Goal: Use online tool/utility: Utilize a website feature to perform a specific function

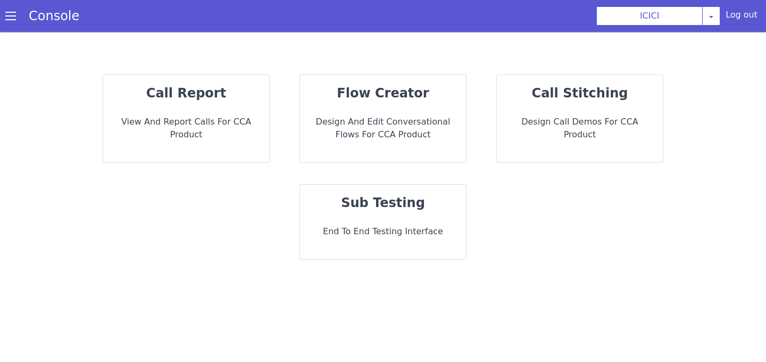
click at [408, 93] on strong "flow creator" at bounding box center [383, 93] width 92 height 15
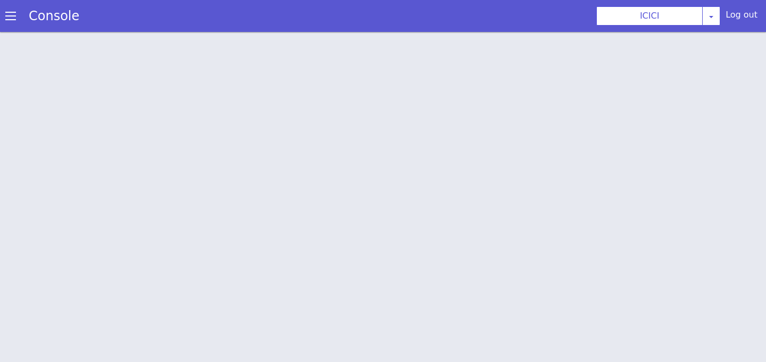
scroll to position [3, 0]
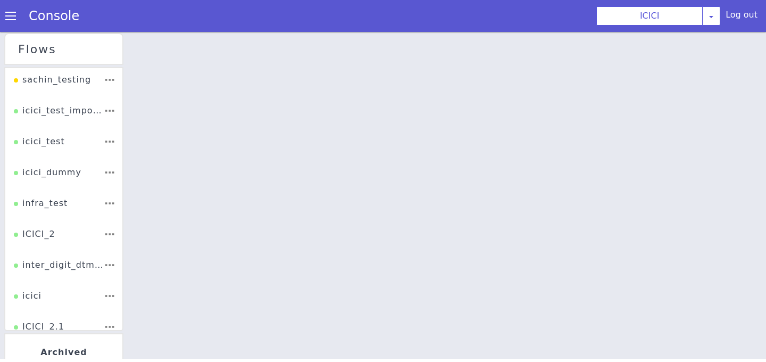
click at [61, 167] on div "icici_dummy" at bounding box center [48, 176] width 68 height 20
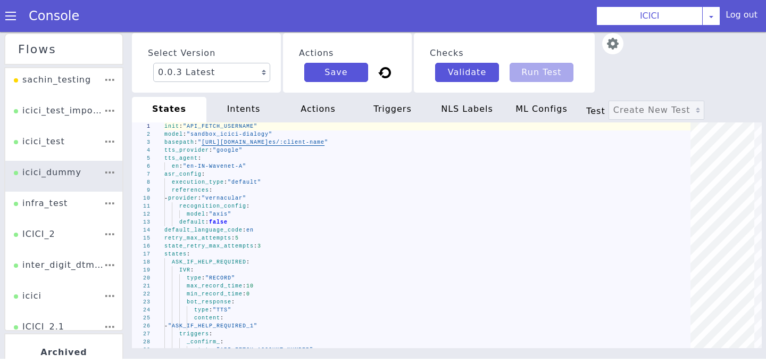
click at [616, 42] on img at bounding box center [612, 43] width 21 height 21
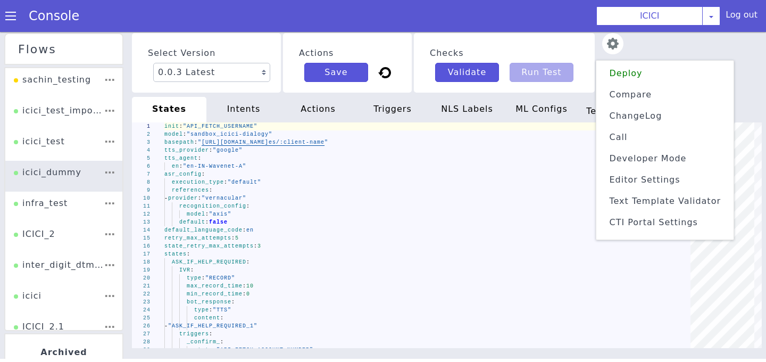
click at [639, 197] on span "Text Template Validator" at bounding box center [665, 201] width 112 height 10
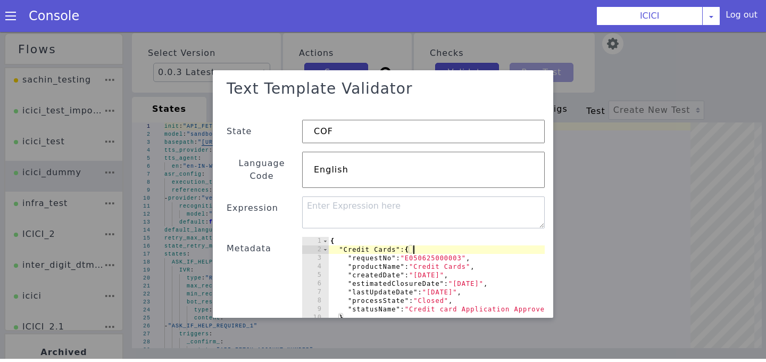
click at [453, 239] on div "{ "Credit Cards" : { "requestNo" : "E050625000003" , "productName" : "Credit Ca…" at bounding box center [443, 298] width 231 height 123
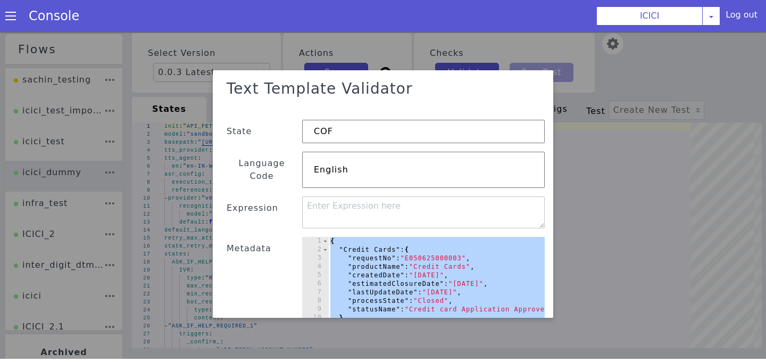
paste textarea
type textarea "}"
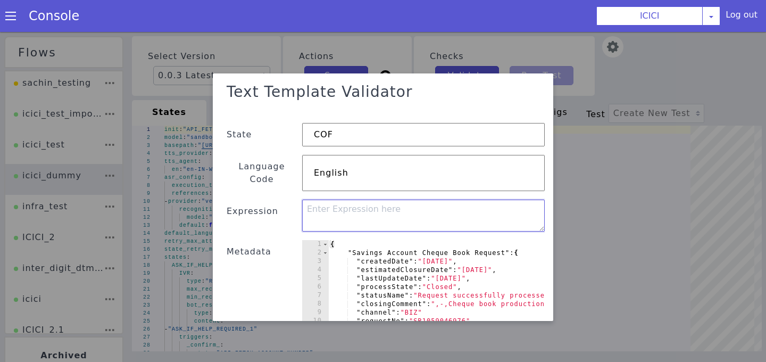
click at [401, 211] on textarea at bounding box center [423, 215] width 242 height 32
type textarea "listContains ."
click at [331, 240] on div "{ "Savings Account Cheque Book Request" : { "createdDate" : "2025-07-15" , "est…" at bounding box center [570, 301] width 484 height 123
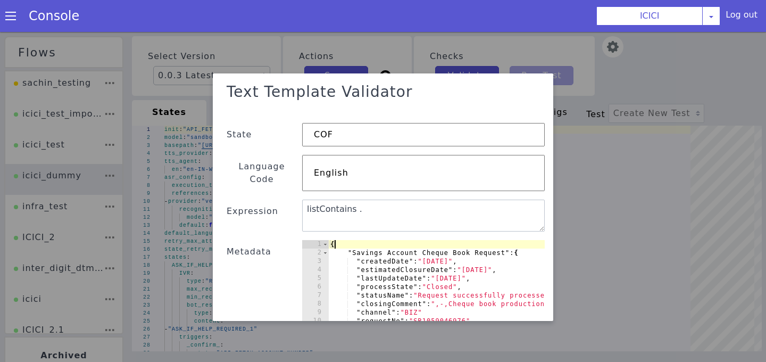
click at [338, 240] on div "{ "Savings Account Cheque Book Request" : { "createdDate" : "2025-07-15" , "est…" at bounding box center [570, 301] width 484 height 123
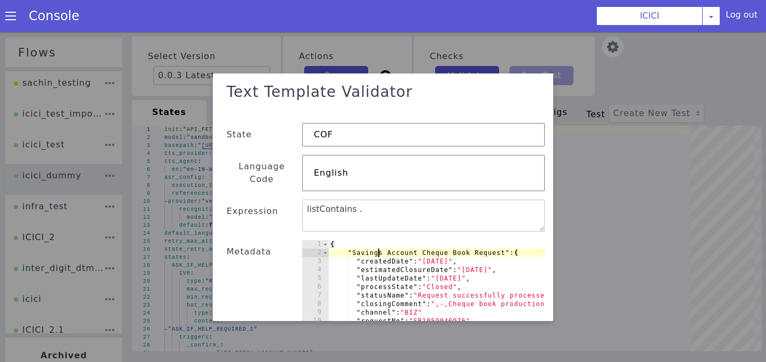
click at [380, 242] on div "{ "Savings Account Cheque Book Request" : { "createdDate" : "2025-07-15" , "est…" at bounding box center [570, 301] width 484 height 123
type textarea "} }"
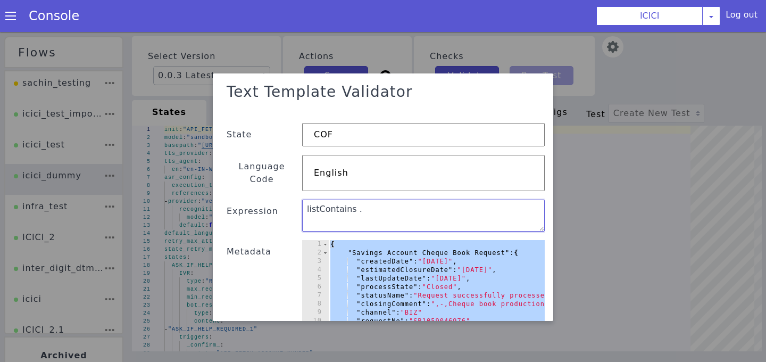
click at [401, 199] on textarea "listContains ." at bounding box center [423, 215] width 242 height 32
paste textarea "{{ if index .response "Credit Cards" }}"
click at [322, 199] on textarea "{{ if index .response "Credit Cards" }}" at bounding box center [423, 215] width 242 height 32
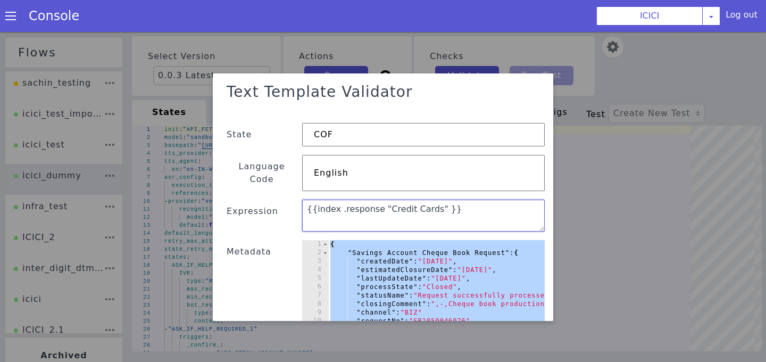
click at [435, 199] on textarea "{{index .response "Credit Cards" }}" at bounding box center [423, 215] width 242 height 32
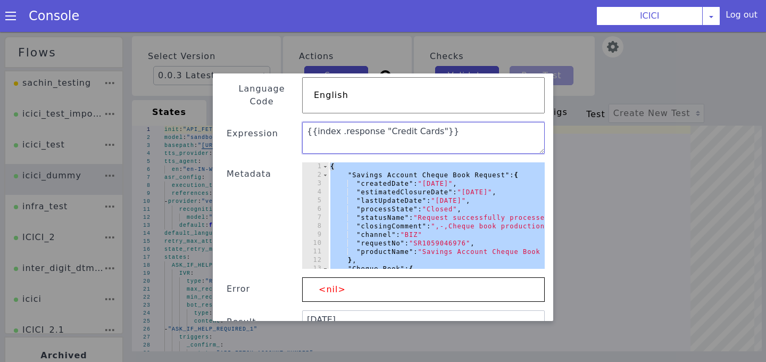
scroll to position [114, 0]
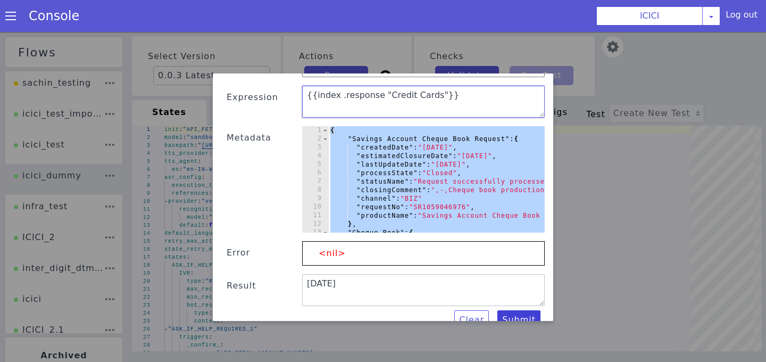
type textarea "{{index .response "Credit Cards"}}"
click at [512, 310] on button "Submit" at bounding box center [518, 319] width 43 height 19
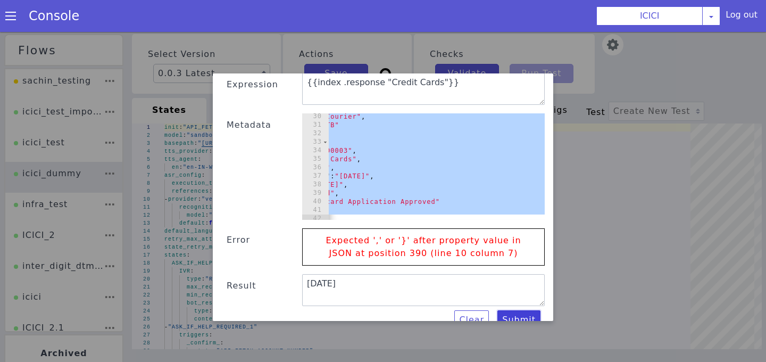
scroll to position [0, 117]
click at [447, 185] on div ""channel" : "Blue Dart Courier" , "serviceRequestNo" : "NTB" } , "Credit Cards"…" at bounding box center [453, 173] width 484 height 123
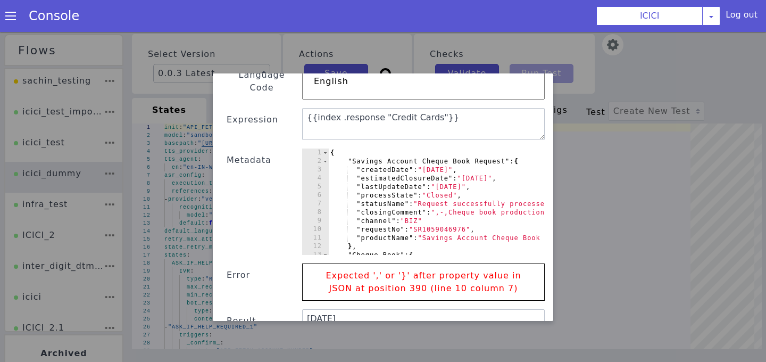
scroll to position [127, 0]
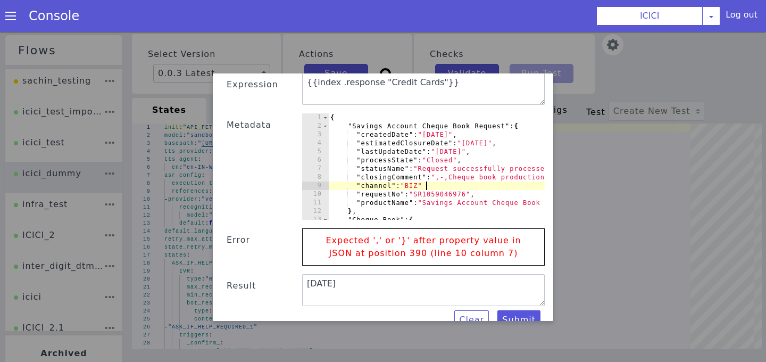
click at [430, 174] on div "{ "Savings Account Cheque Book Request" : { "createdDate" : "2025-07-15" , "est…" at bounding box center [570, 174] width 484 height 123
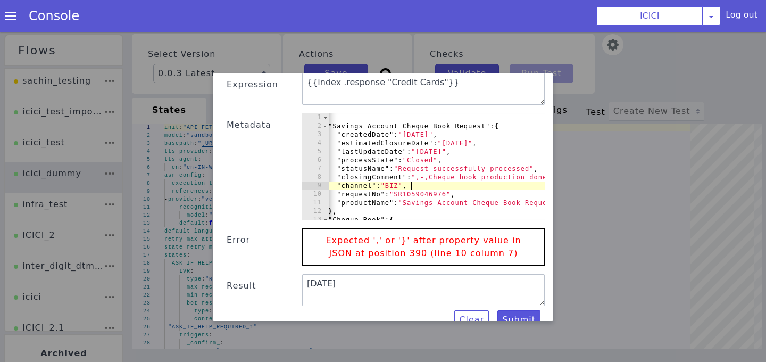
scroll to position [0, 0]
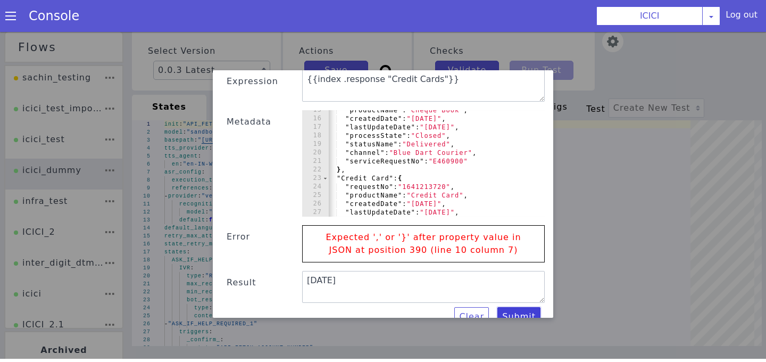
click at [515, 307] on button "Submit" at bounding box center [518, 316] width 43 height 19
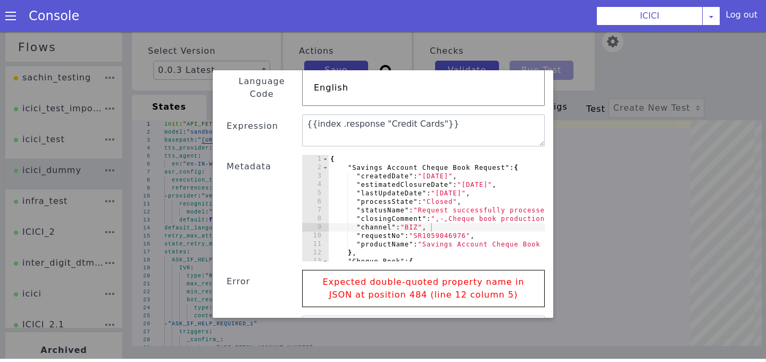
click at [330, 155] on div "{ "Savings Account Cheque Book Request" : { "createdDate" : "2025-07-15" , "est…" at bounding box center [570, 216] width 484 height 123
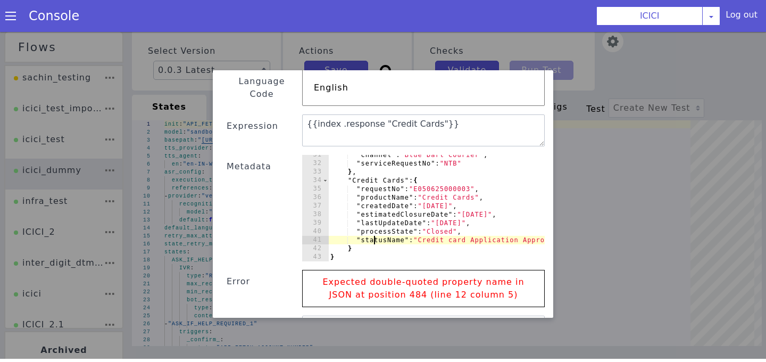
click at [375, 230] on div ""channel" : "Blue Dart Courier" , "serviceRequestNo" : "NTB" } , "Credit Cards"…" at bounding box center [570, 211] width 484 height 123
click at [373, 232] on div ""channel" : "Blue Dart Courier" , "serviceRequestNo" : "NTB" } , "Credit Cards"…" at bounding box center [570, 211] width 484 height 123
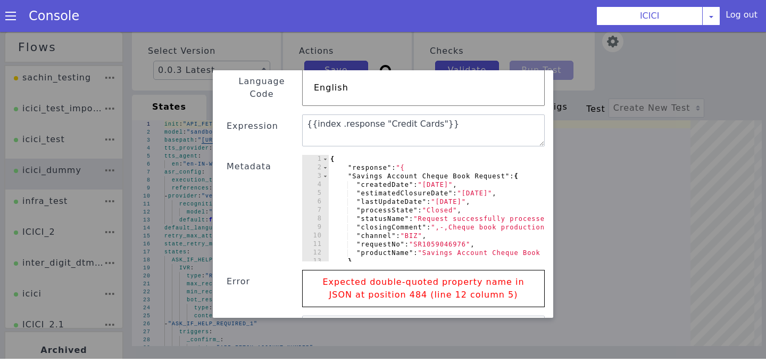
click at [404, 156] on div "{ "response" : "{ "Savings Account Cheque Book Request" : { "createdDate" : "20…" at bounding box center [570, 216] width 484 height 123
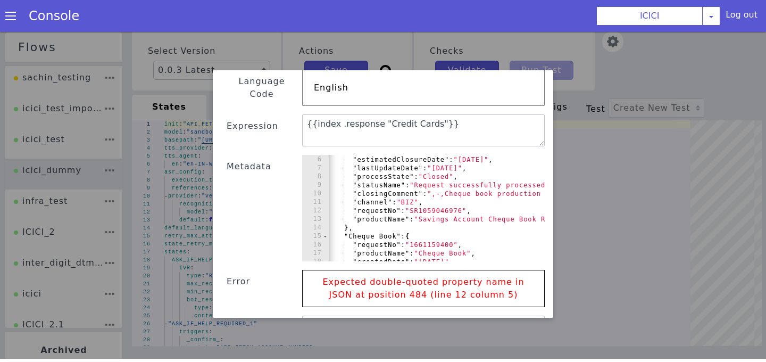
scroll to position [0, 5]
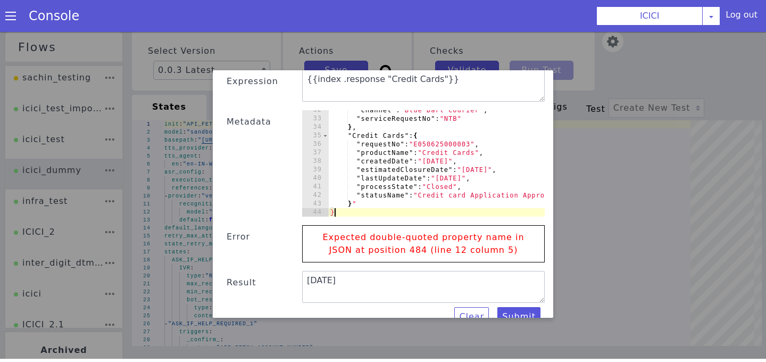
click at [348, 206] on div at bounding box center [570, 211] width 484 height 11
click at [358, 190] on div ""channel" : "Blue Dart Courier" , "serviceRequestNo" : "NTB" } , "Credit Cards"…" at bounding box center [568, 167] width 484 height 123
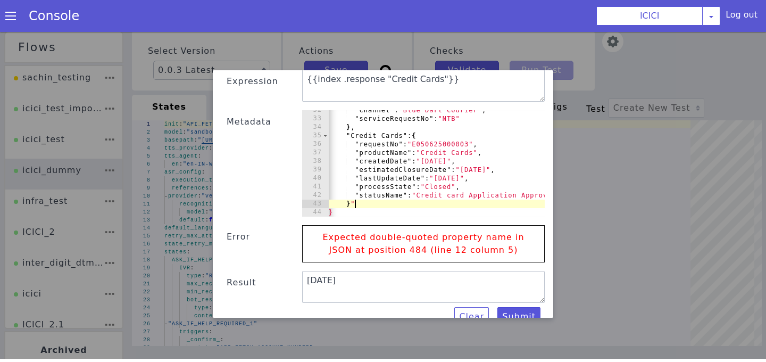
type textarea "}"
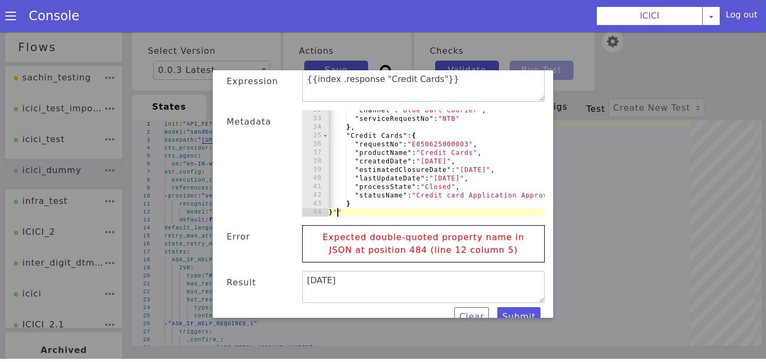
type textarea "}"
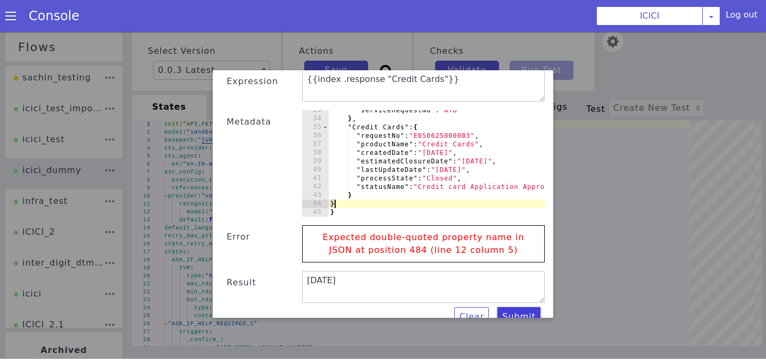
click at [513, 307] on button "Submit" at bounding box center [518, 316] width 43 height 19
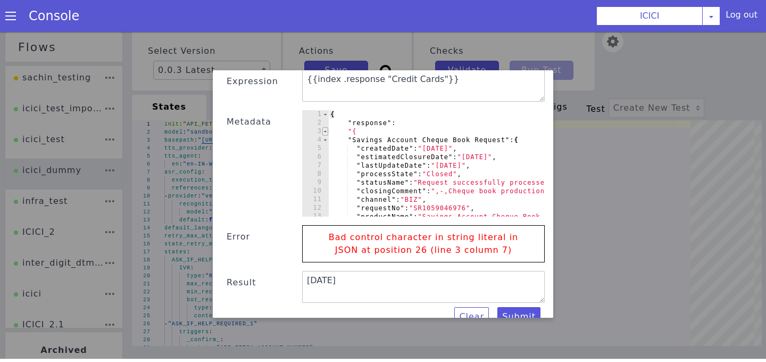
click at [325, 127] on span at bounding box center [325, 131] width 6 height 9
click at [351, 119] on div "{ "response" : "{ "Savings Account Cheque Book Request" : { "createdDate" : "20…" at bounding box center [570, 171] width 484 height 123
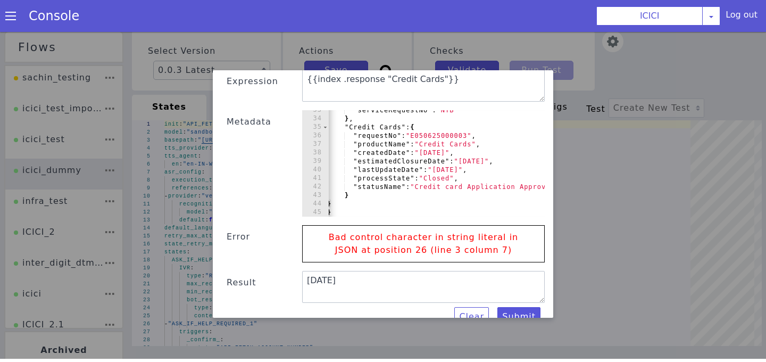
click at [349, 188] on div ""serviceRequestNo" : "NTB" } , "Credit Cards" : { "requestNo" : "E050625000003"…" at bounding box center [567, 167] width 484 height 123
type textarea "}"
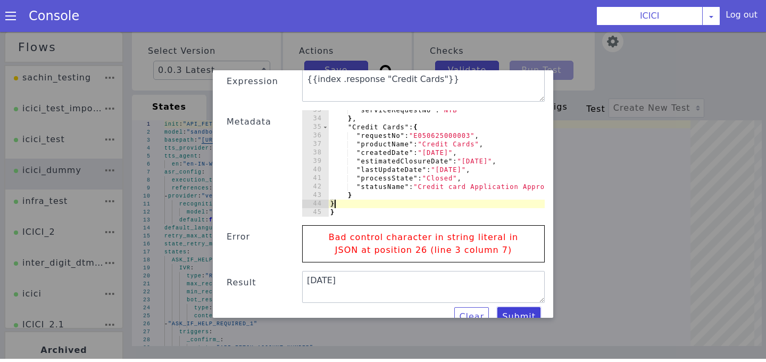
click at [511, 307] on button "Submit" at bounding box center [518, 316] width 43 height 19
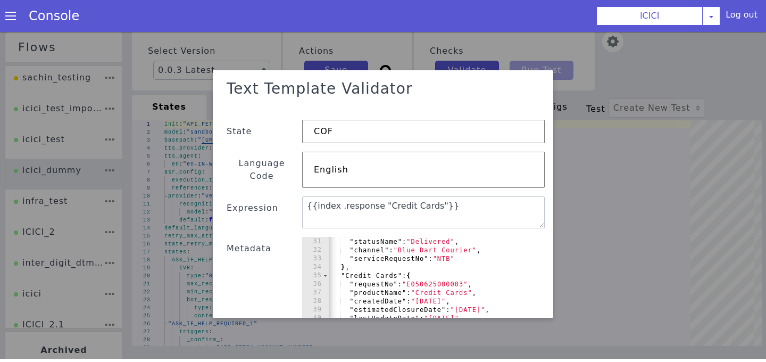
scroll to position [0, 7]
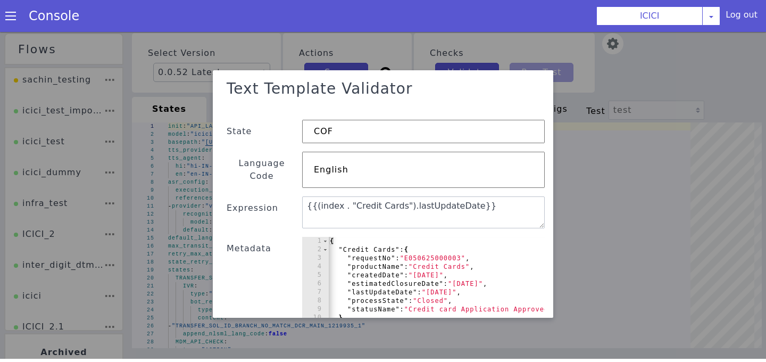
scroll to position [0, 1]
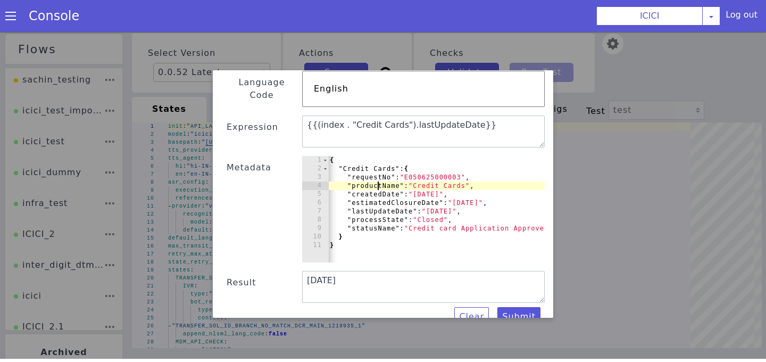
click at [379, 170] on div "{ "Credit Cards" : { "requestNo" : "E050625000003" , "productName" : "Credit Ca…" at bounding box center [443, 217] width 231 height 123
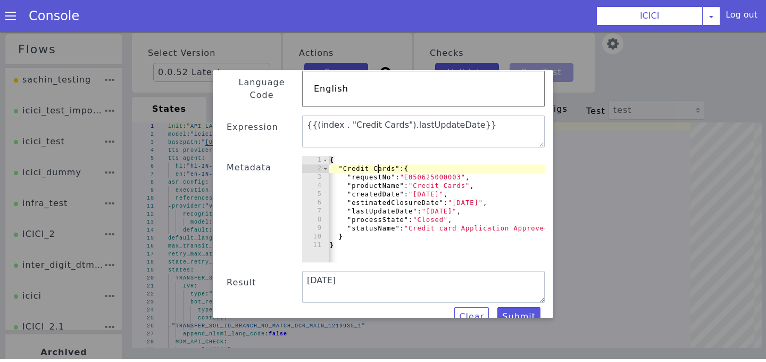
click at [378, 156] on div "{ "Credit Cards" : { "requestNo" : "E050625000003" , "productName" : "Credit Ca…" at bounding box center [443, 217] width 231 height 123
type textarea ""Credit Cards": {"
click at [378, 156] on div "{ "Credit Cards" : { "requestNo" : "E050625000003" , "productName" : "Credit Ca…" at bounding box center [443, 217] width 231 height 123
drag, startPoint x: 342, startPoint y: 154, endPoint x: 395, endPoint y: 153, distance: 53.2
click at [395, 156] on div "{ "Credit Cards" : { "requestNo" : "E050625000003" , "productName" : "Credit Ca…" at bounding box center [443, 217] width 231 height 123
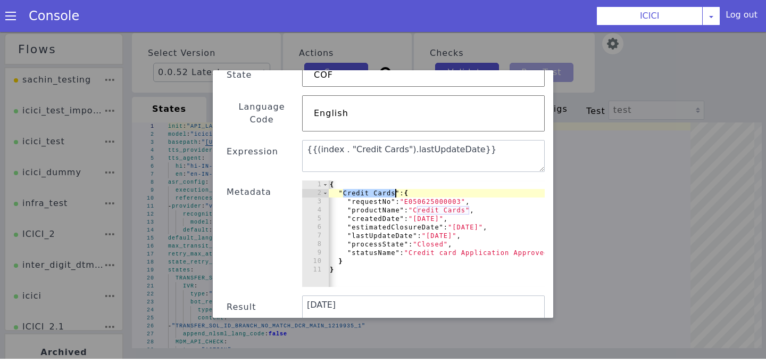
scroll to position [81, 0]
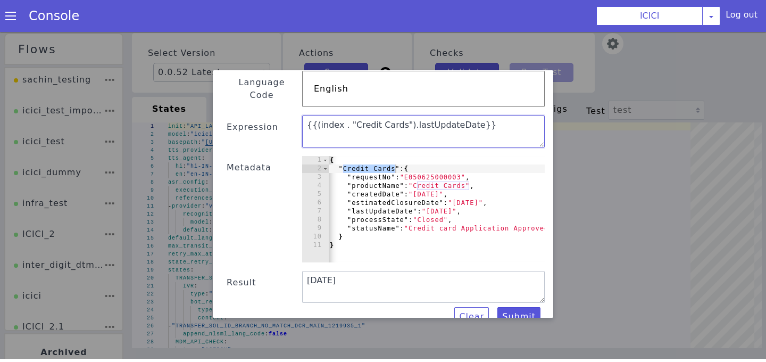
drag, startPoint x: 473, startPoint y: 112, endPoint x: 328, endPoint y: 112, distance: 144.6
click at [329, 115] on textarea "{{(index . "Credit Cards").lastUpdateDate}}" at bounding box center [423, 131] width 242 height 32
